Goal: Task Accomplishment & Management: Manage account settings

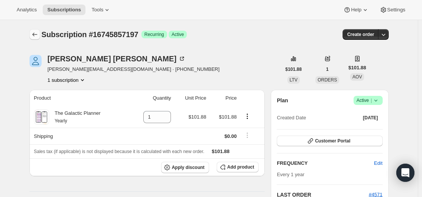
click at [37, 34] on icon "Subscriptions" at bounding box center [35, 35] width 8 height 8
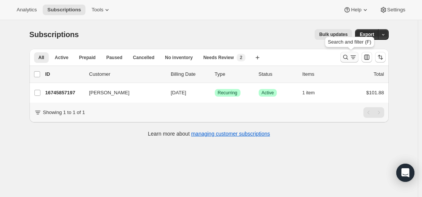
click at [347, 56] on icon "Search and filter results" at bounding box center [345, 57] width 5 height 5
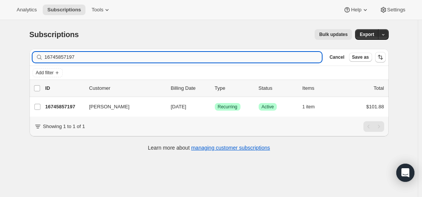
click at [181, 59] on input "16745857197" at bounding box center [183, 57] width 277 height 11
click at [181, 58] on input "16745857197" at bounding box center [183, 57] width 277 height 11
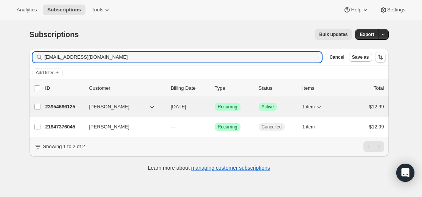
type input "[EMAIL_ADDRESS][DOMAIN_NAME]"
click at [67, 107] on p "23954686125" at bounding box center [64, 107] width 38 height 8
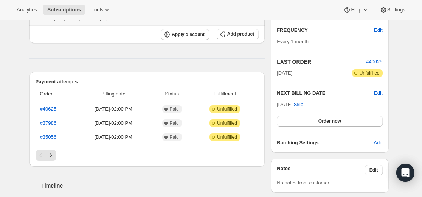
scroll to position [151, 0]
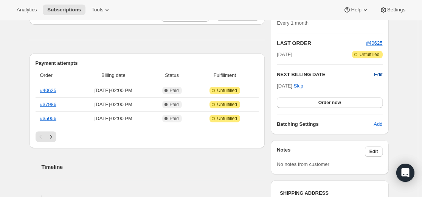
click at [379, 71] on span "Edit" at bounding box center [378, 75] width 8 height 8
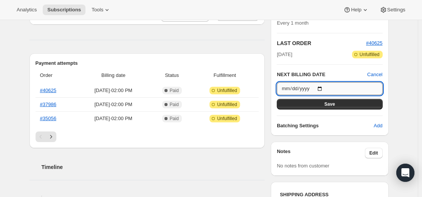
click at [325, 87] on input "[DATE]" at bounding box center [329, 88] width 105 height 13
type input "[DATE]"
click at [345, 102] on button "Save" at bounding box center [329, 104] width 105 height 11
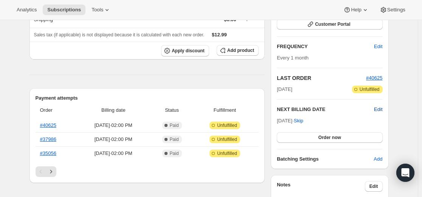
click at [380, 109] on span "Edit" at bounding box center [378, 109] width 8 height 8
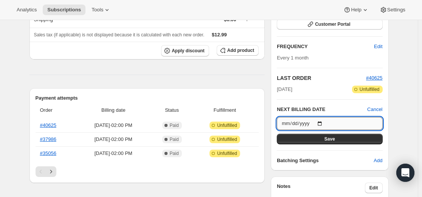
click at [324, 122] on input "[DATE]" at bounding box center [329, 123] width 105 height 13
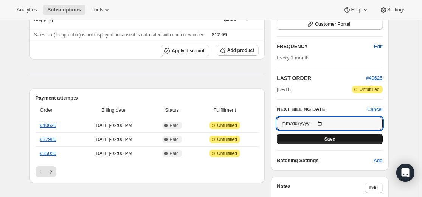
click at [338, 140] on button "Save" at bounding box center [329, 138] width 105 height 11
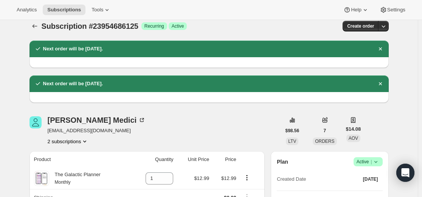
scroll to position [0, 0]
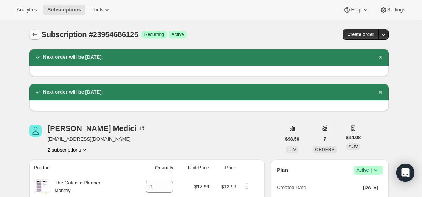
click at [38, 37] on icon "Subscriptions" at bounding box center [35, 35] width 8 height 8
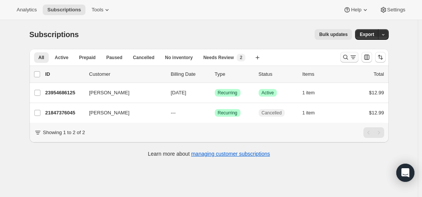
click at [346, 59] on icon "Search and filter results" at bounding box center [346, 57] width 8 height 8
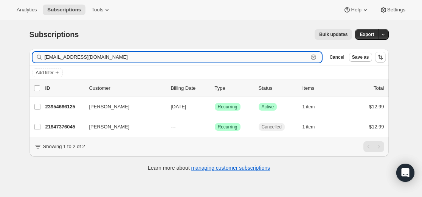
click at [262, 55] on input "[EMAIL_ADDRESS][DOMAIN_NAME]" at bounding box center [177, 57] width 264 height 11
paste input "zagros@ao"
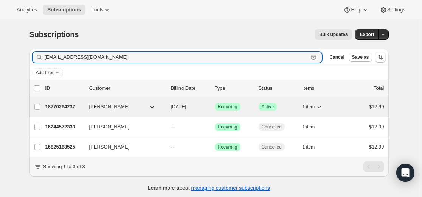
type input "[EMAIL_ADDRESS][DOMAIN_NAME]"
click at [70, 108] on p "18770264237" at bounding box center [64, 107] width 38 height 8
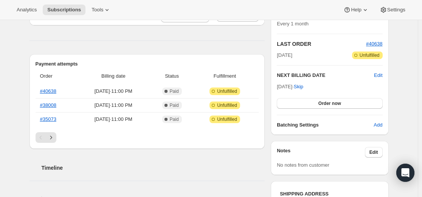
scroll to position [151, 0]
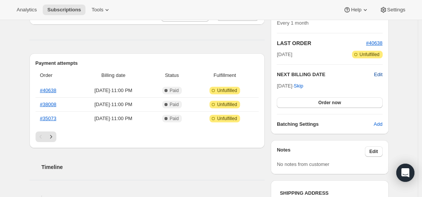
click at [380, 74] on span "Edit" at bounding box center [378, 75] width 8 height 8
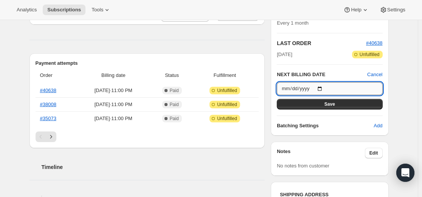
click at [325, 88] on input "[DATE]" at bounding box center [329, 88] width 105 height 13
type input "[DATE]"
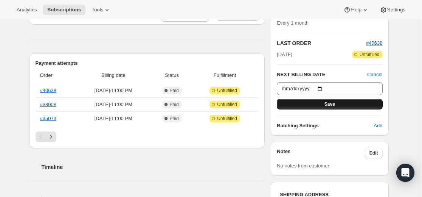
click at [335, 103] on span "Save" at bounding box center [329, 104] width 11 height 6
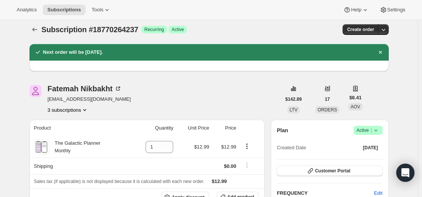
scroll to position [0, 0]
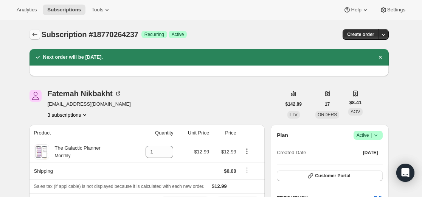
click at [37, 35] on icon "Subscriptions" at bounding box center [35, 35] width 8 height 8
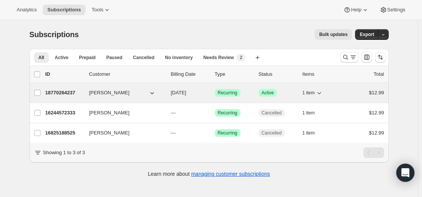
click at [61, 92] on p "18770264237" at bounding box center [64, 93] width 38 height 8
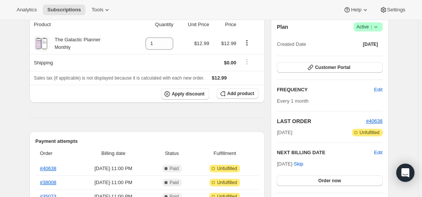
scroll to position [189, 0]
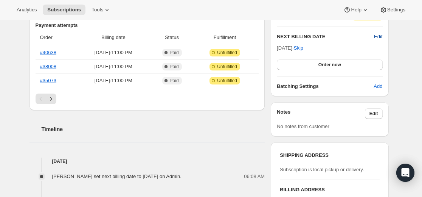
click at [377, 36] on span "Edit" at bounding box center [378, 37] width 8 height 8
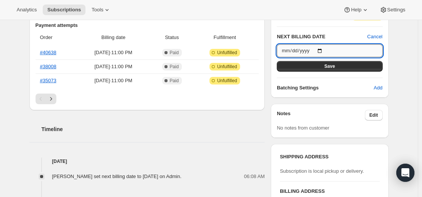
click at [327, 49] on input "[DATE]" at bounding box center [329, 50] width 105 height 13
click at [334, 67] on span "Save" at bounding box center [329, 66] width 11 height 6
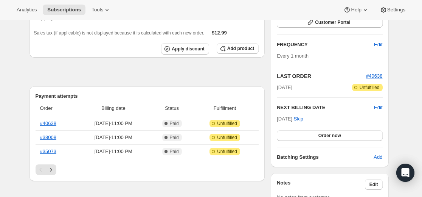
scroll to position [151, 0]
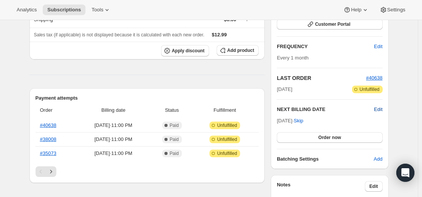
click at [382, 107] on span "Edit" at bounding box center [378, 109] width 8 height 8
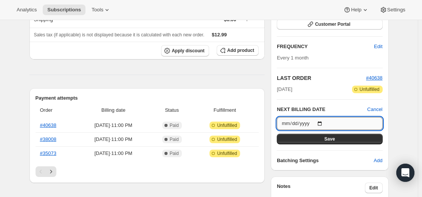
click at [327, 122] on input "[DATE]" at bounding box center [329, 123] width 105 height 13
type input "[DATE]"
click at [335, 138] on span "Save" at bounding box center [329, 139] width 11 height 6
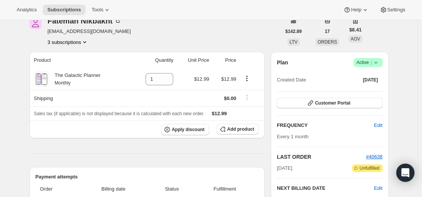
scroll to position [0, 0]
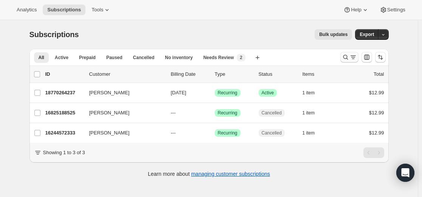
click at [349, 54] on icon "Search and filter results" at bounding box center [346, 57] width 8 height 8
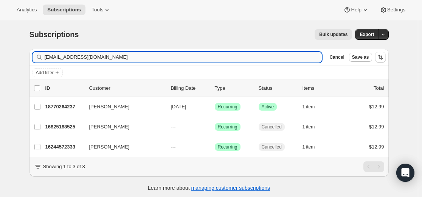
click at [246, 59] on input "[EMAIL_ADDRESS][DOMAIN_NAME]" at bounding box center [183, 57] width 277 height 11
type input "erinellison3546@gmail.com"
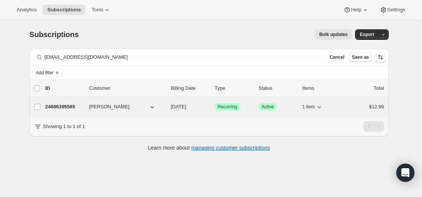
click at [72, 108] on p "24686395565" at bounding box center [64, 107] width 38 height 8
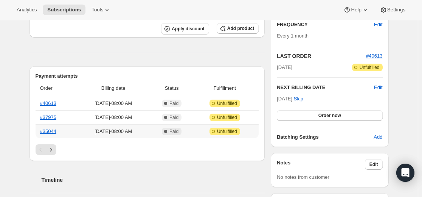
scroll to position [151, 0]
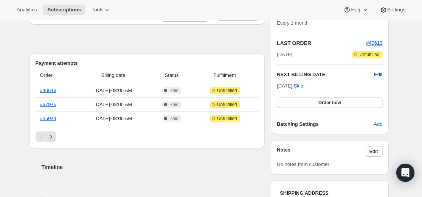
click at [380, 75] on span "Edit" at bounding box center [378, 75] width 8 height 8
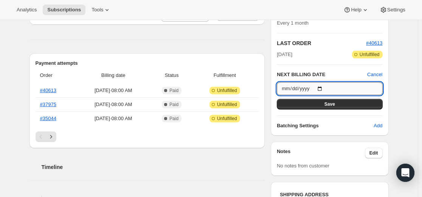
click at [326, 90] on input "[DATE]" at bounding box center [329, 88] width 105 height 13
type input "[DATE]"
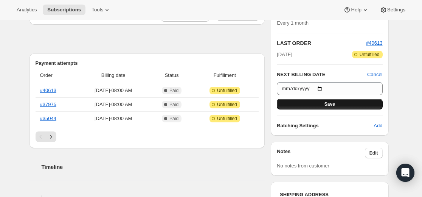
click at [337, 103] on button "Save" at bounding box center [329, 104] width 105 height 11
